Goal: Find contact information: Find contact information

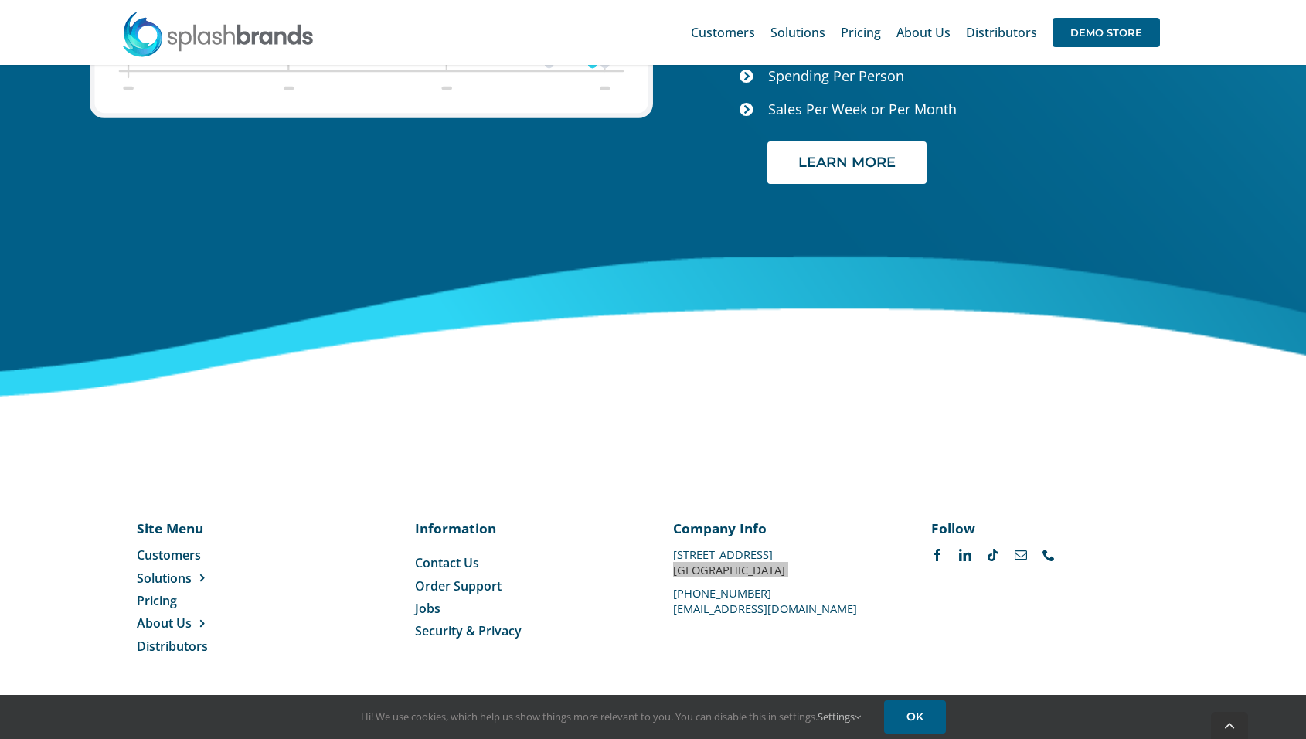
scroll to position [6378, 0]
click at [712, 554] on p "[STREET_ADDRESS]" at bounding box center [782, 554] width 219 height 0
drag, startPoint x: 672, startPoint y: 554, endPoint x: 812, endPoint y: 553, distance: 140.7
click at [812, 553] on div "Company Info [STREET_ADDRESS] [PHONE_NUMBER] [EMAIL_ADDRESS][DOMAIN_NAME]" at bounding box center [782, 566] width 258 height 94
drag, startPoint x: 812, startPoint y: 553, endPoint x: 829, endPoint y: 553, distance: 16.2
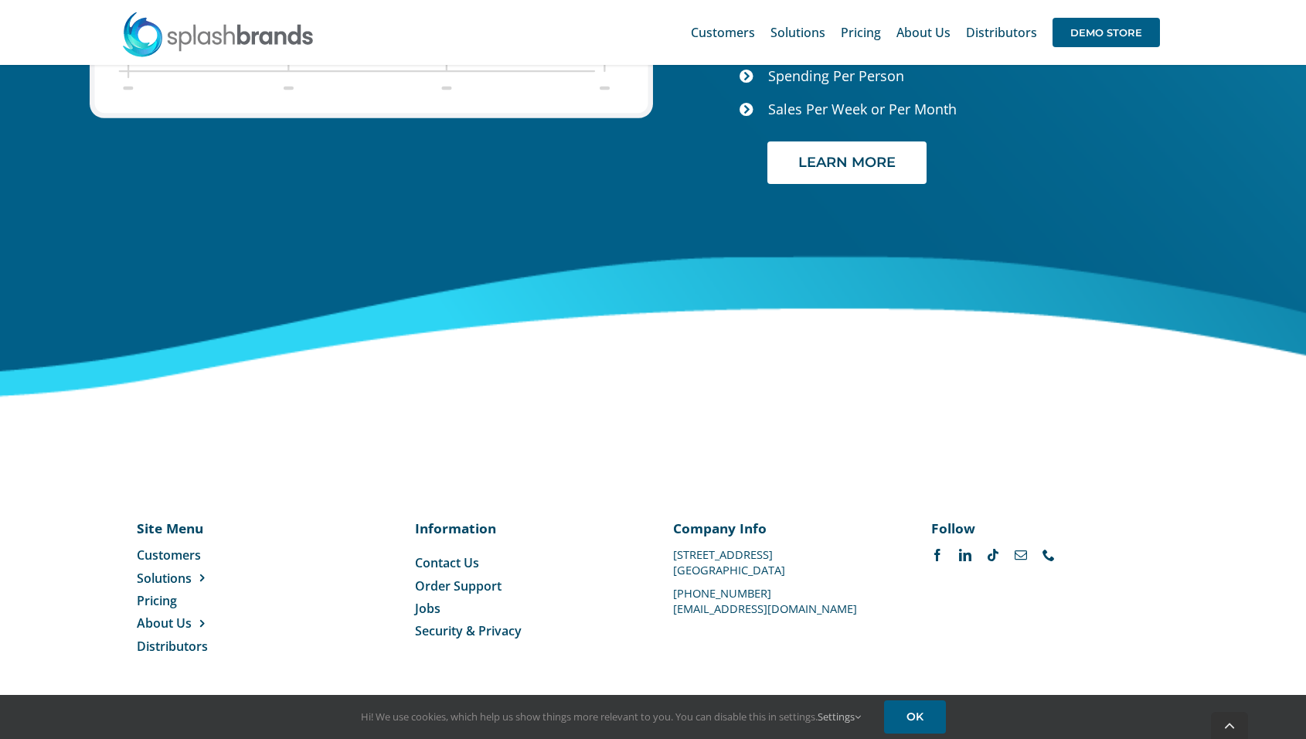
click at [829, 553] on div "Company Info [STREET_ADDRESS] [PHONE_NUMBER] [EMAIL_ADDRESS][DOMAIN_NAME]" at bounding box center [782, 566] width 219 height 94
drag, startPoint x: 829, startPoint y: 553, endPoint x: 719, endPoint y: 550, distance: 109.8
click at [719, 550] on div "Company Info [STREET_ADDRESS] [PHONE_NUMBER] [EMAIL_ADDRESS][DOMAIN_NAME]" at bounding box center [782, 566] width 219 height 94
click at [719, 554] on p "[STREET_ADDRESS]" at bounding box center [782, 554] width 219 height 0
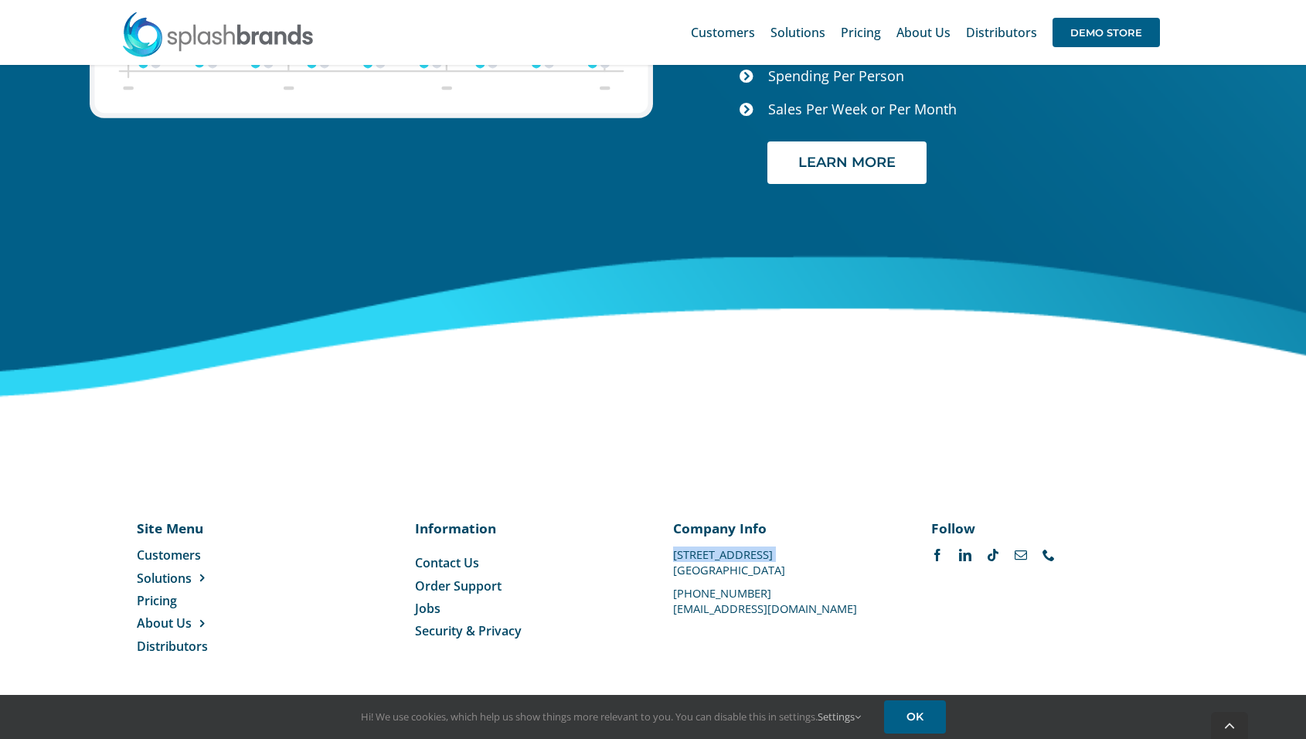
click at [719, 554] on p "[STREET_ADDRESS]" at bounding box center [782, 554] width 219 height 0
drag, startPoint x: 773, startPoint y: 569, endPoint x: 737, endPoint y: 563, distance: 36.1
click at [737, 570] on p "[GEOGRAPHIC_DATA]" at bounding box center [782, 570] width 219 height 0
drag, startPoint x: 737, startPoint y: 563, endPoint x: 779, endPoint y: 567, distance: 41.9
click at [779, 567] on div "Company Info [STREET_ADDRESS] [PHONE_NUMBER] [EMAIL_ADDRESS][DOMAIN_NAME]" at bounding box center [782, 566] width 219 height 94
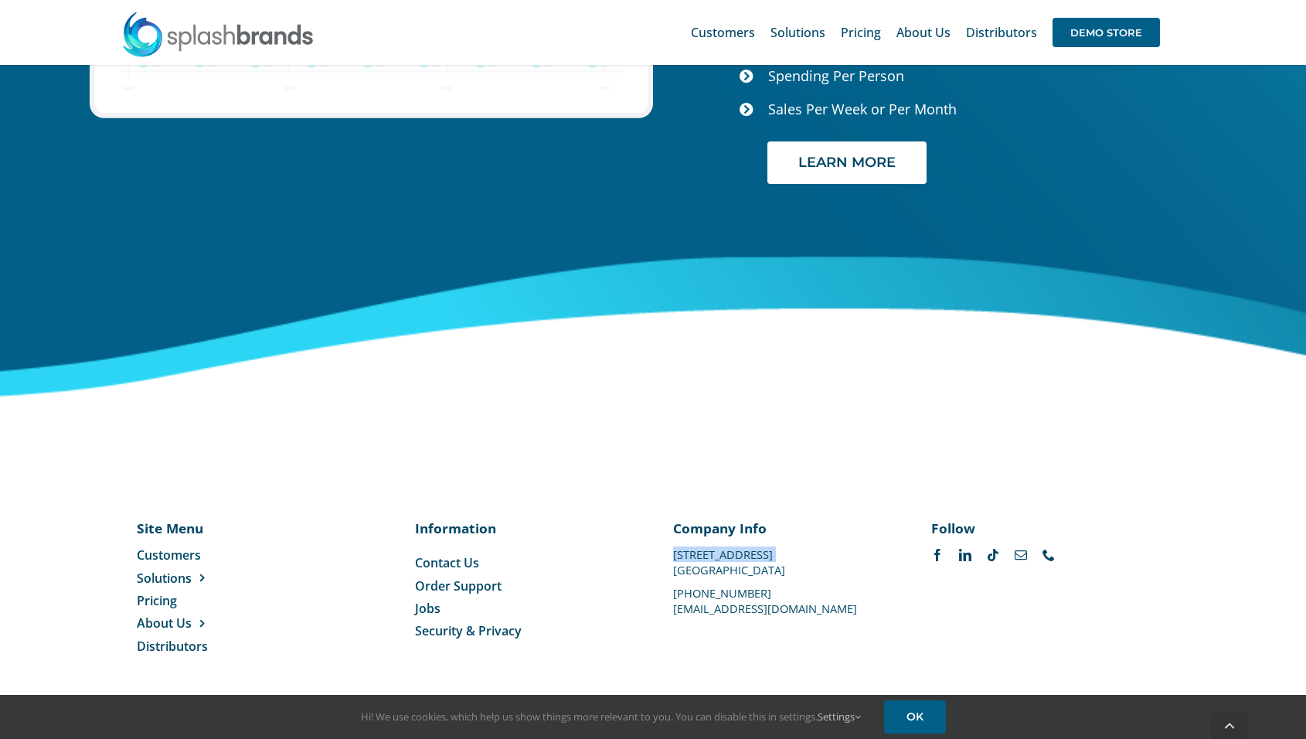
copy div "[STREET_ADDRESS]"
